Goal: Check status: Verify the current state of an ongoing process or item

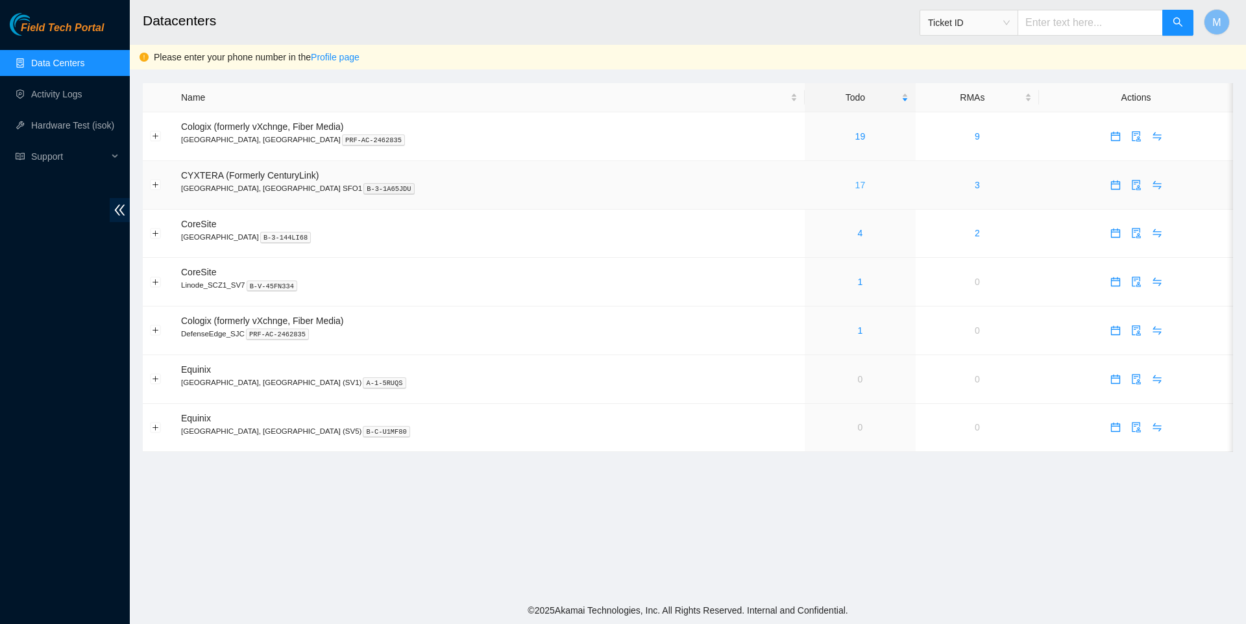
click at [855, 189] on link "17" at bounding box center [860, 185] width 10 height 10
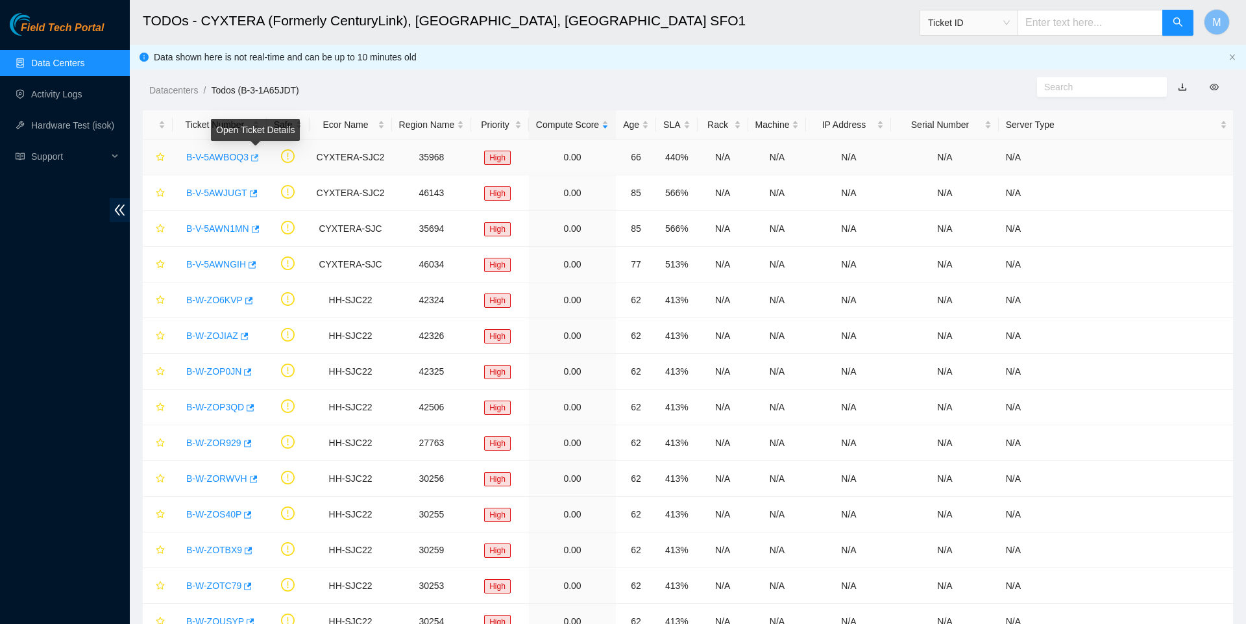
click at [258, 161] on icon "button" at bounding box center [253, 157] width 9 height 9
click at [258, 191] on icon "button" at bounding box center [254, 192] width 8 height 7
click at [260, 230] on button "button" at bounding box center [254, 229] width 10 height 21
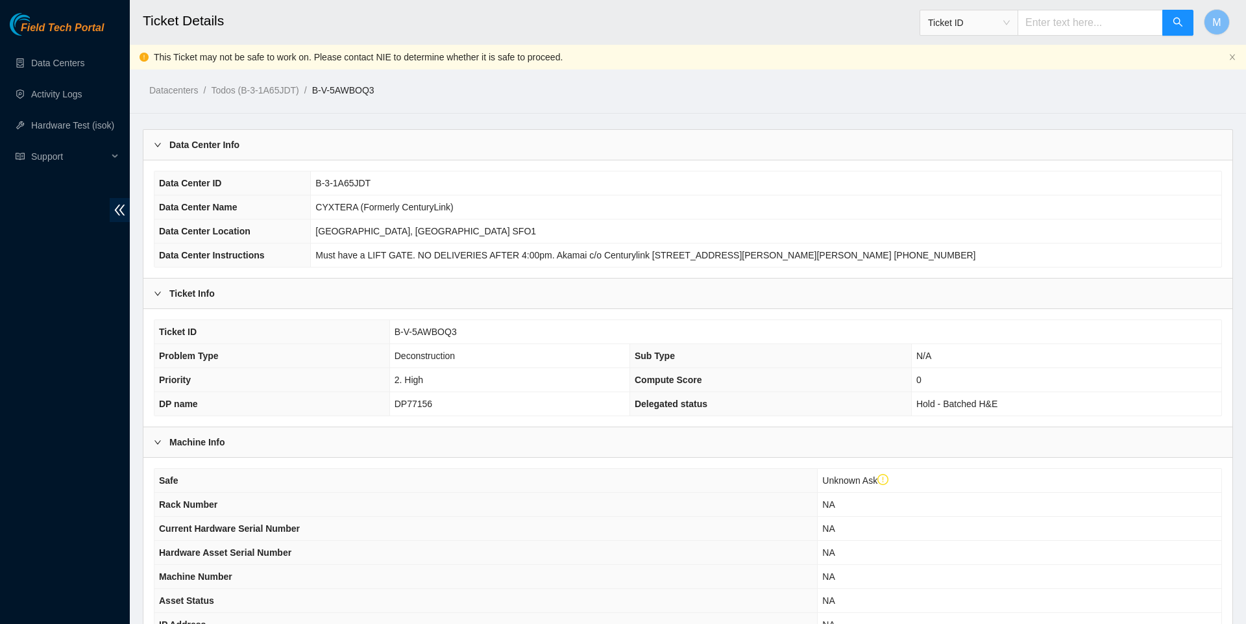
scroll to position [226, 0]
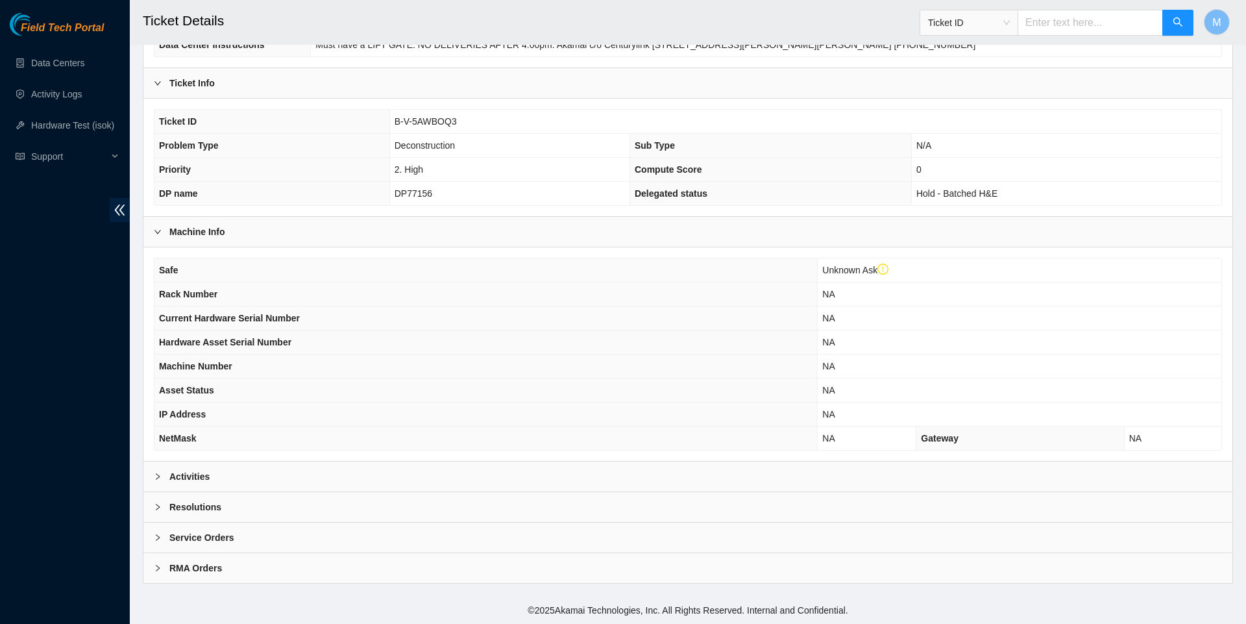
click at [156, 476] on icon "right" at bounding box center [158, 476] width 8 height 8
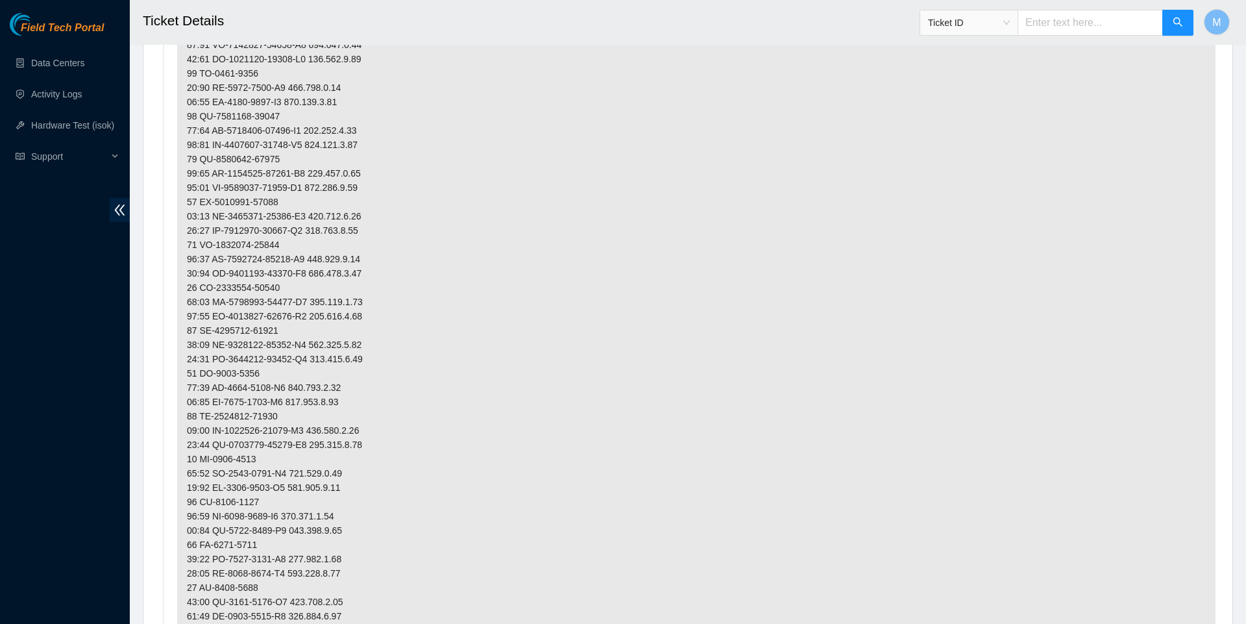
scroll to position [663, 0]
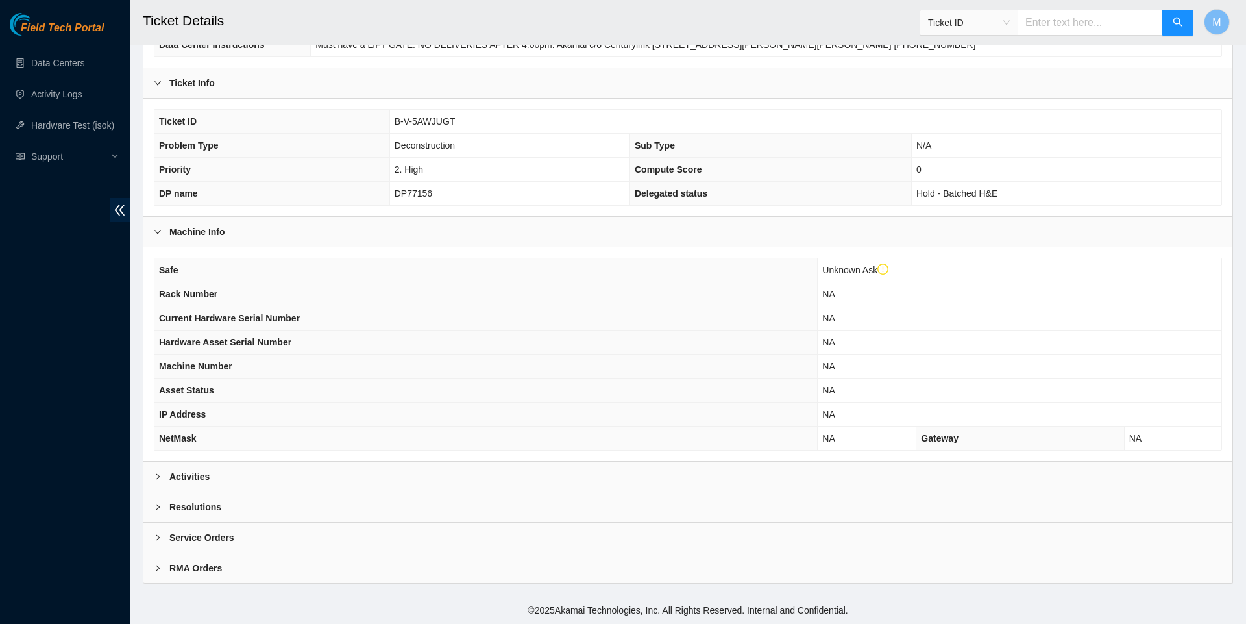
scroll to position [228, 0]
click at [158, 474] on icon "right" at bounding box center [158, 476] width 4 height 6
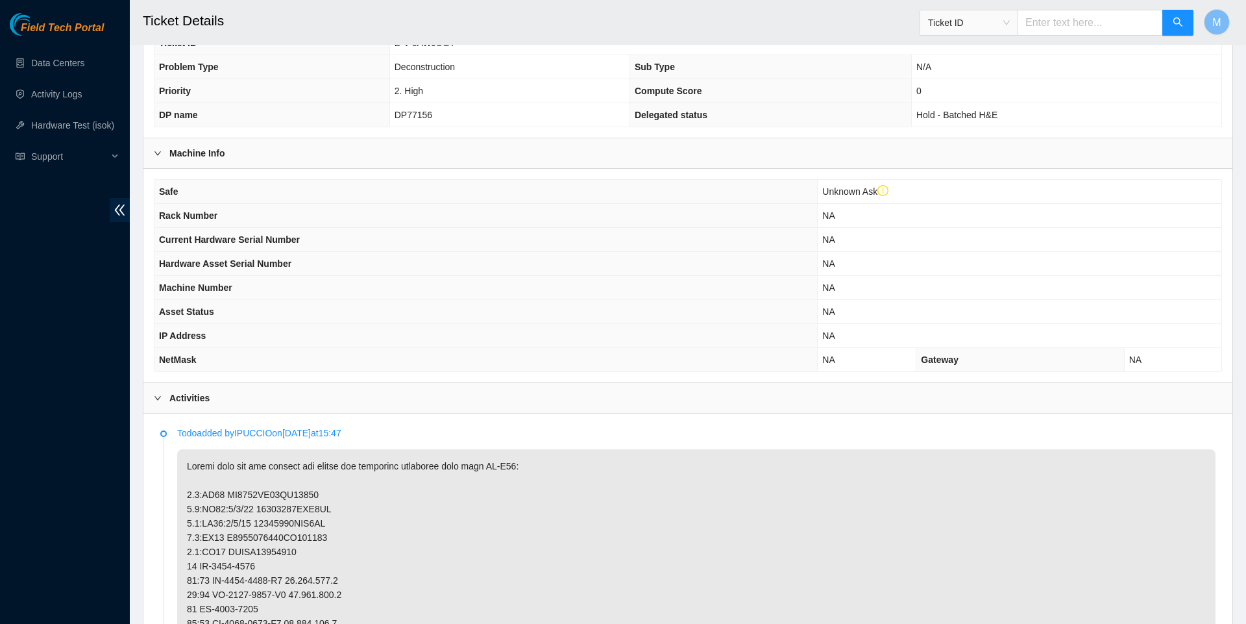
scroll to position [367, 0]
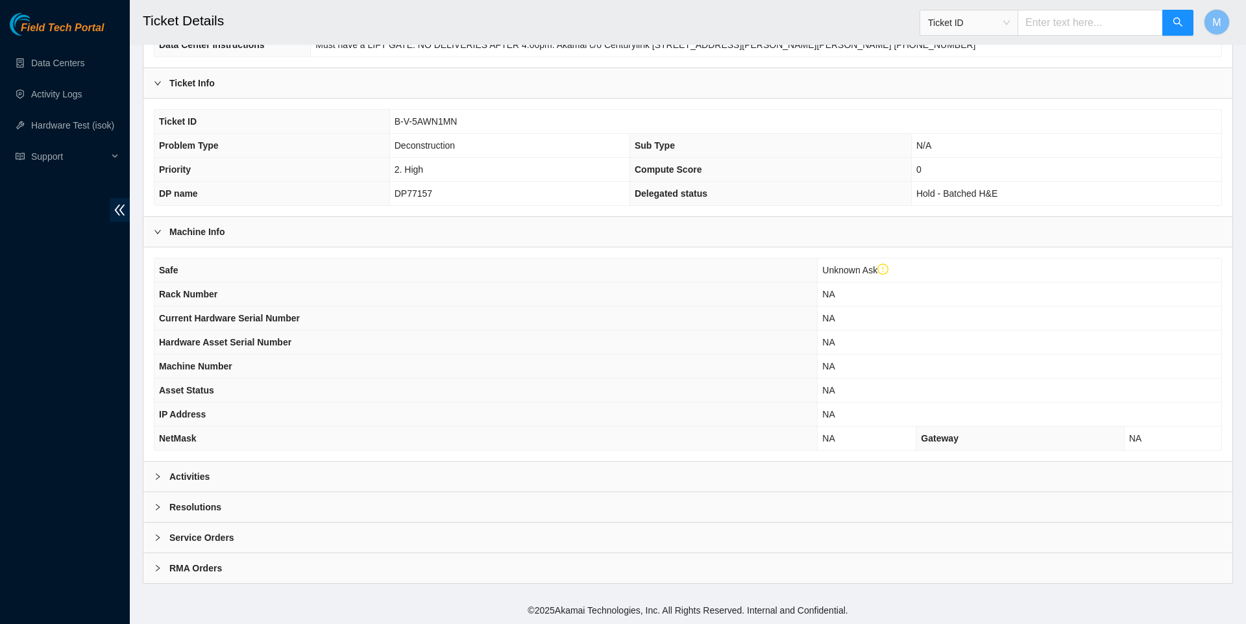
scroll to position [228, 0]
click at [156, 478] on span "right" at bounding box center [158, 476] width 8 height 8
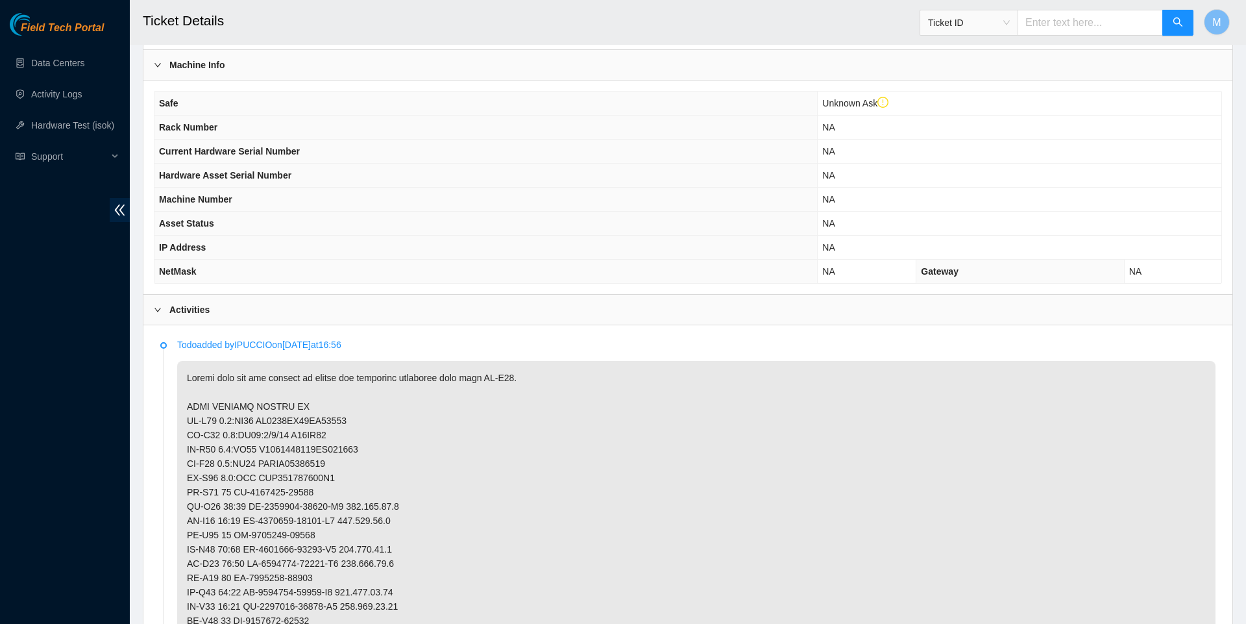
scroll to position [413, 0]
